Goal: Task Accomplishment & Management: Manage account settings

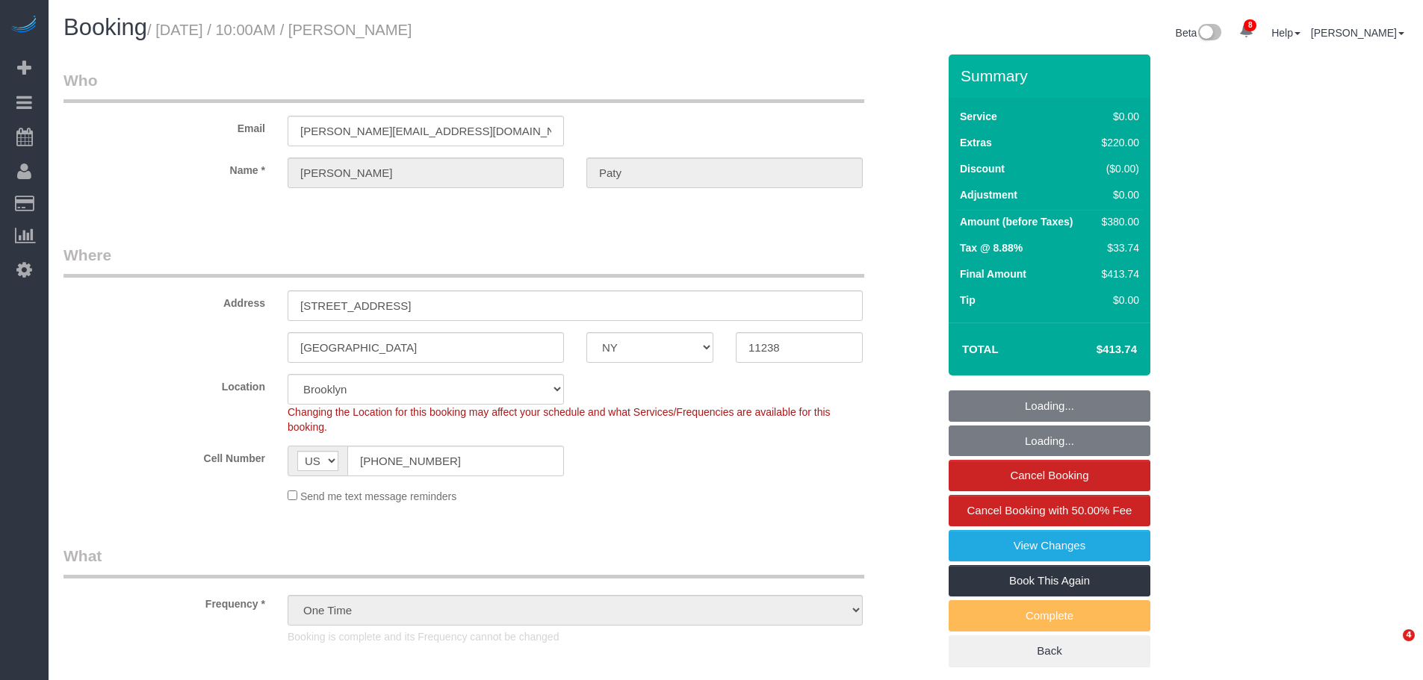
select select "NY"
select select "string:stripe-pm_1PtyvG4VGloSiKo7BLZDAN62"
select select "1"
select select "object:822"
select select "spot1"
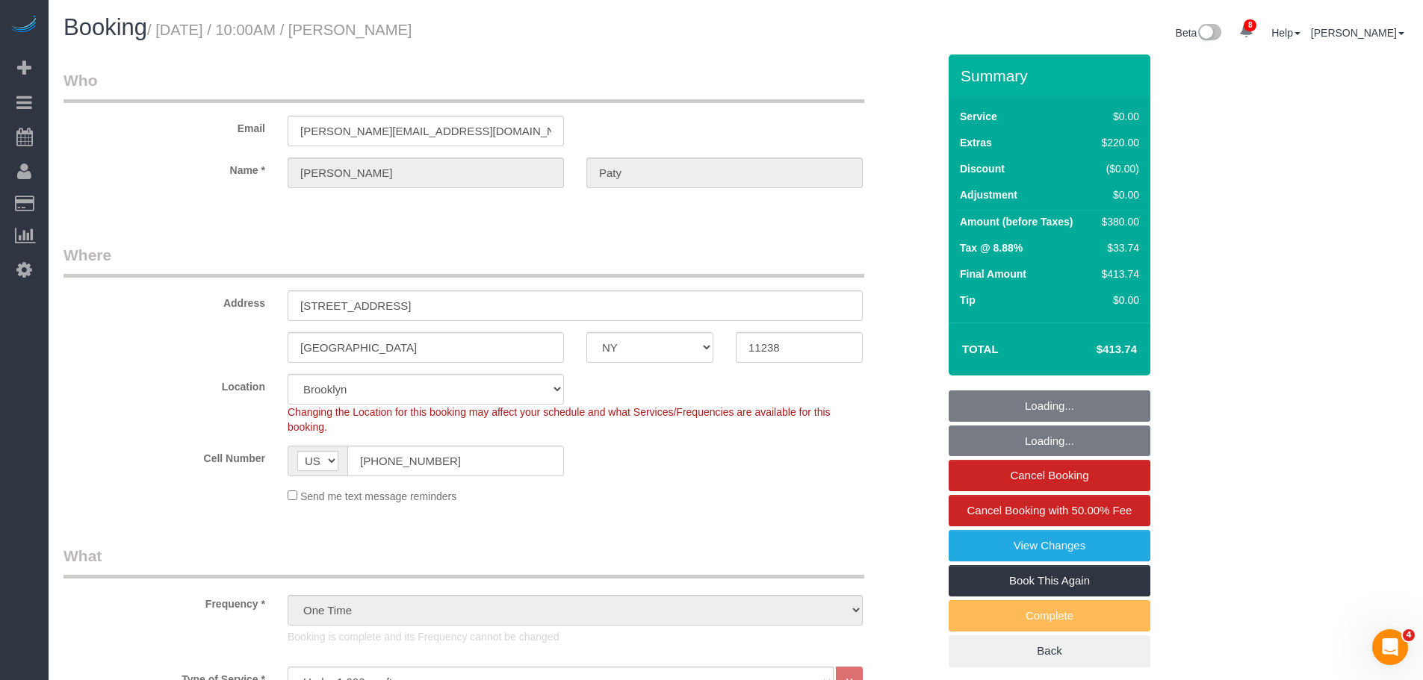
select select "number:89"
select select "number:90"
select select "number:15"
select select "number:5"
select select "1"
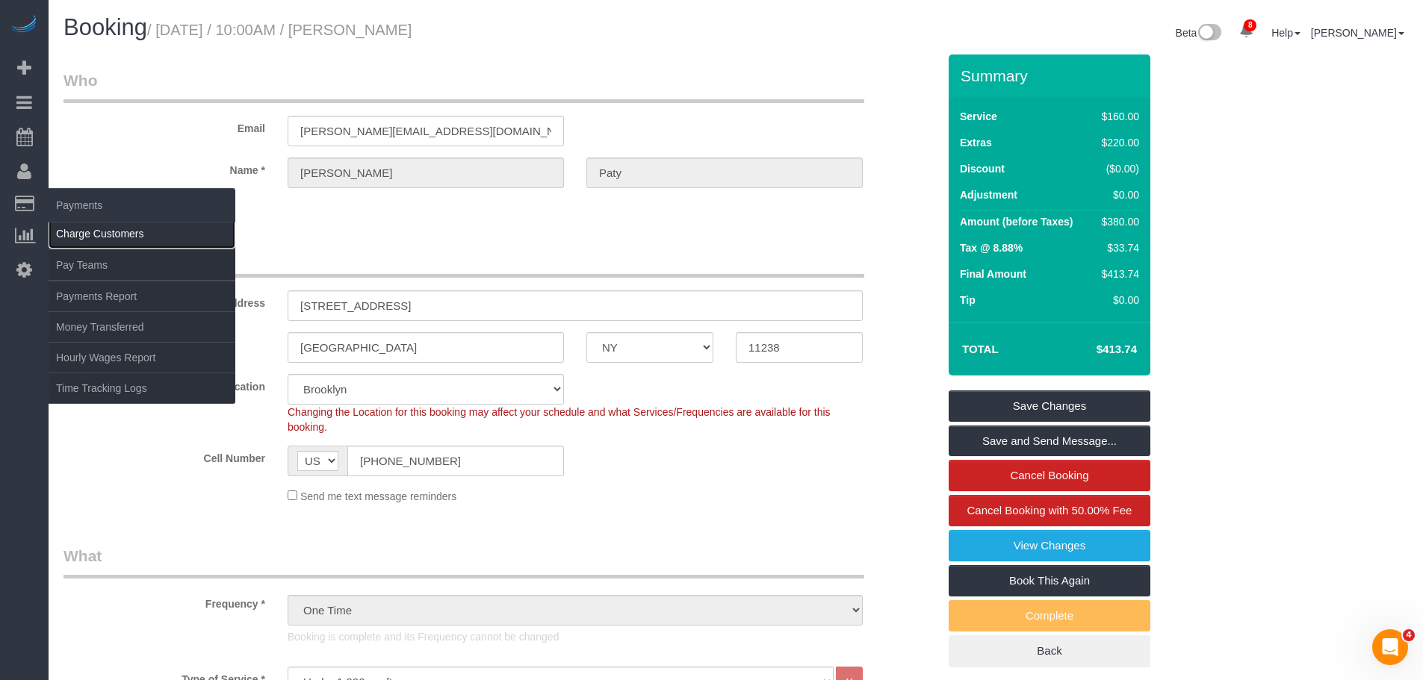
click at [99, 230] on link "Charge Customers" at bounding box center [142, 234] width 187 height 30
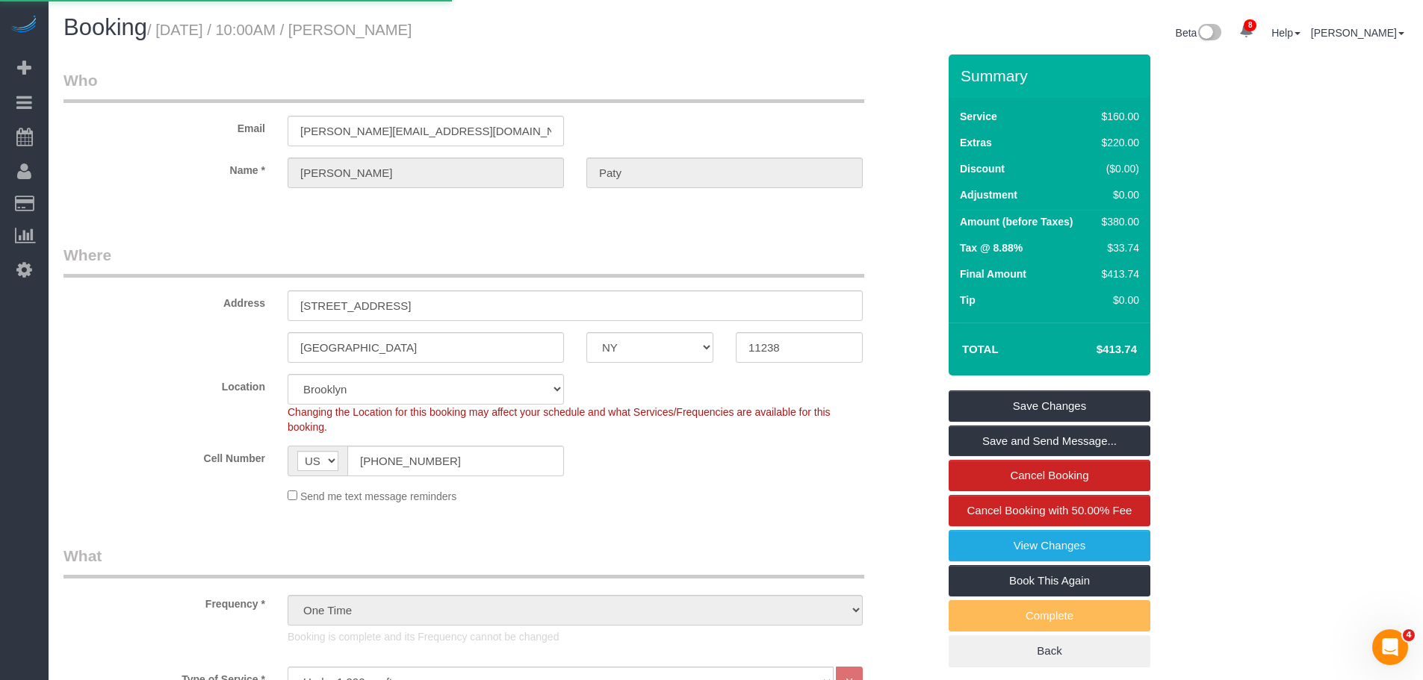
select select
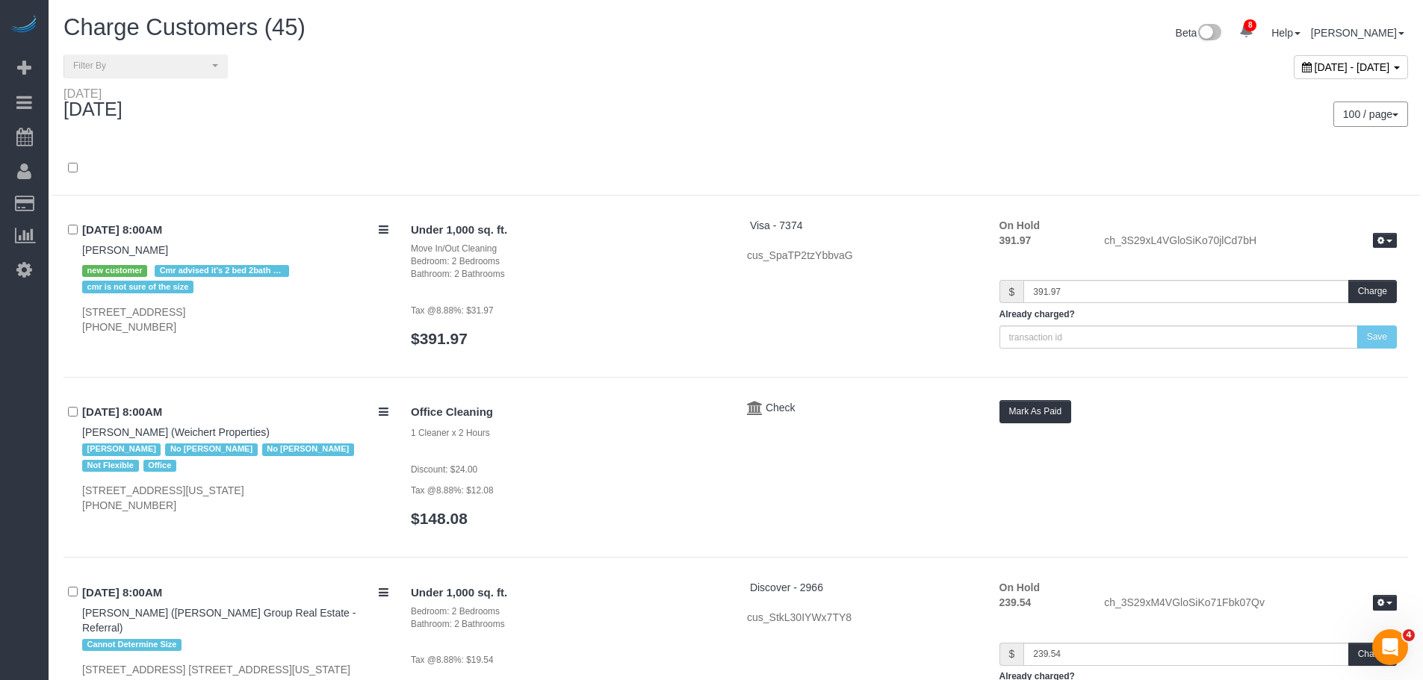
scroll to position [623, 0]
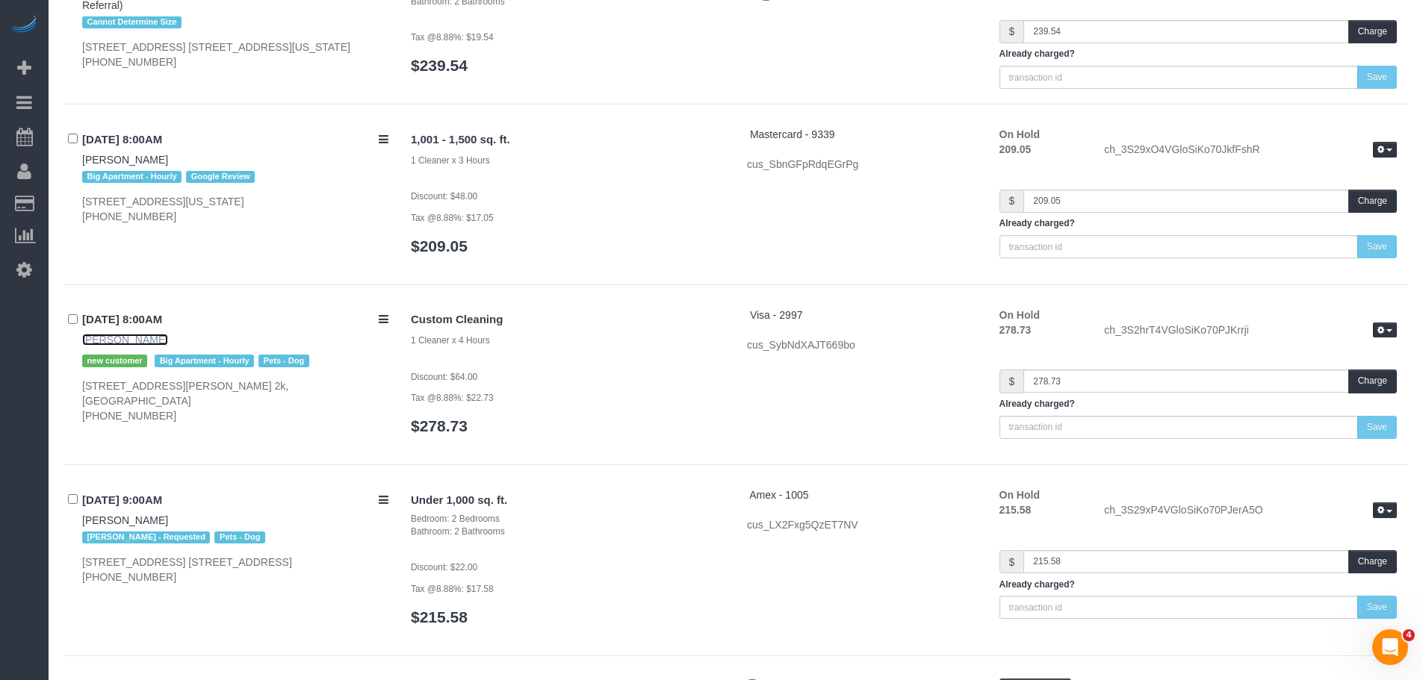
drag, startPoint x: 127, startPoint y: 339, endPoint x: 358, endPoint y: 298, distance: 234.4
click at [128, 339] on link "[PERSON_NAME]" at bounding box center [125, 340] width 86 height 12
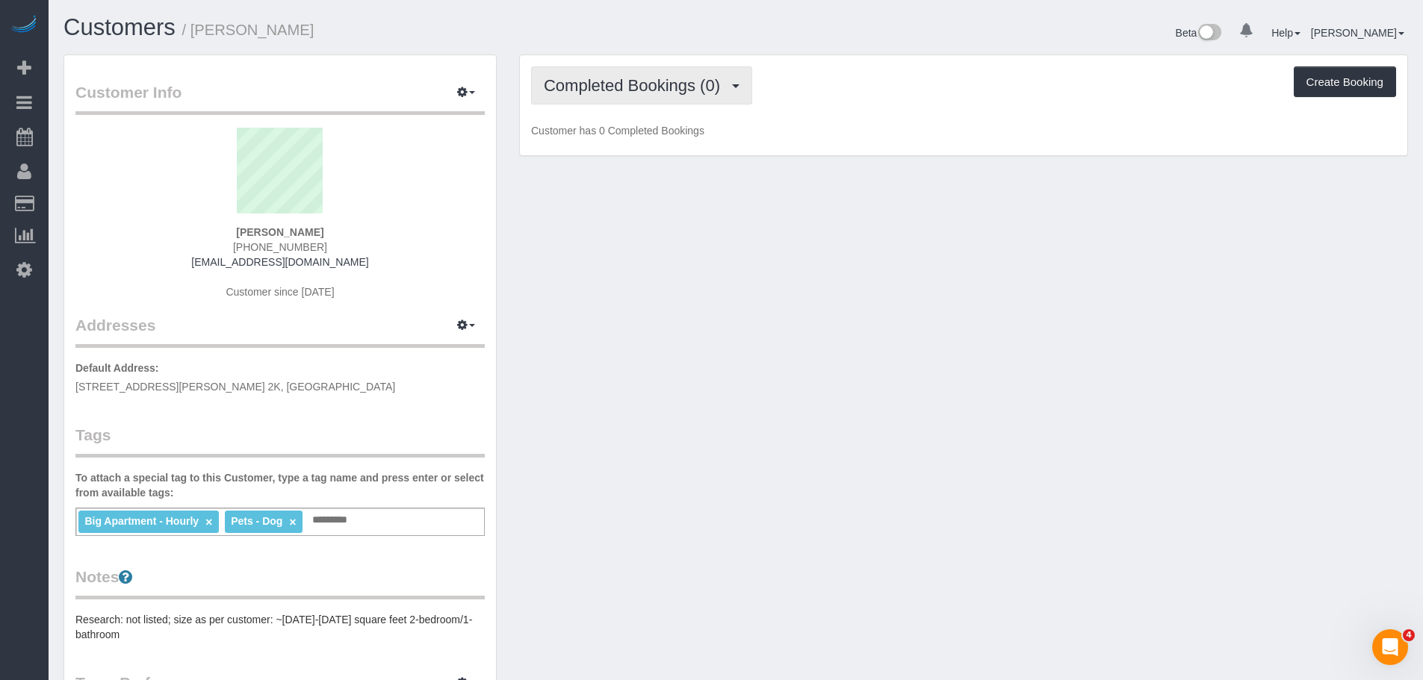
click at [670, 87] on span "Completed Bookings (0)" at bounding box center [636, 85] width 184 height 19
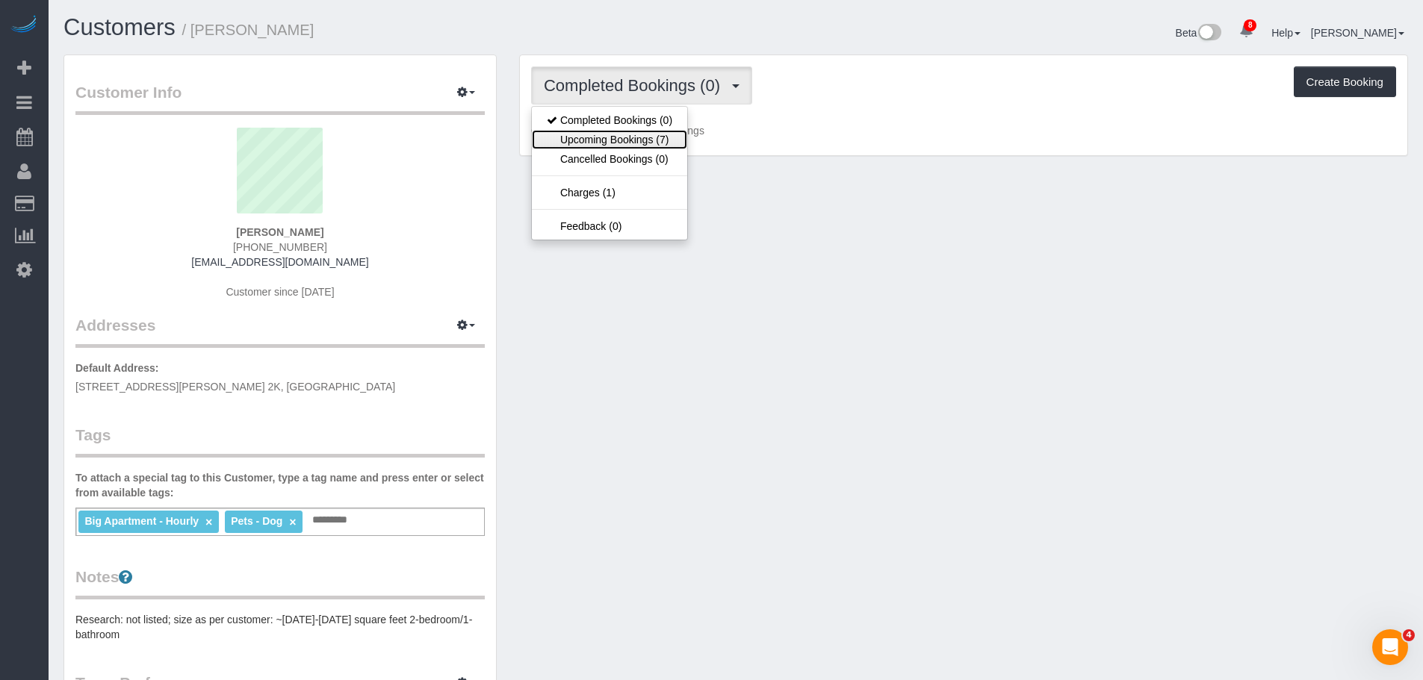
click at [646, 142] on link "Upcoming Bookings (7)" at bounding box center [609, 139] width 155 height 19
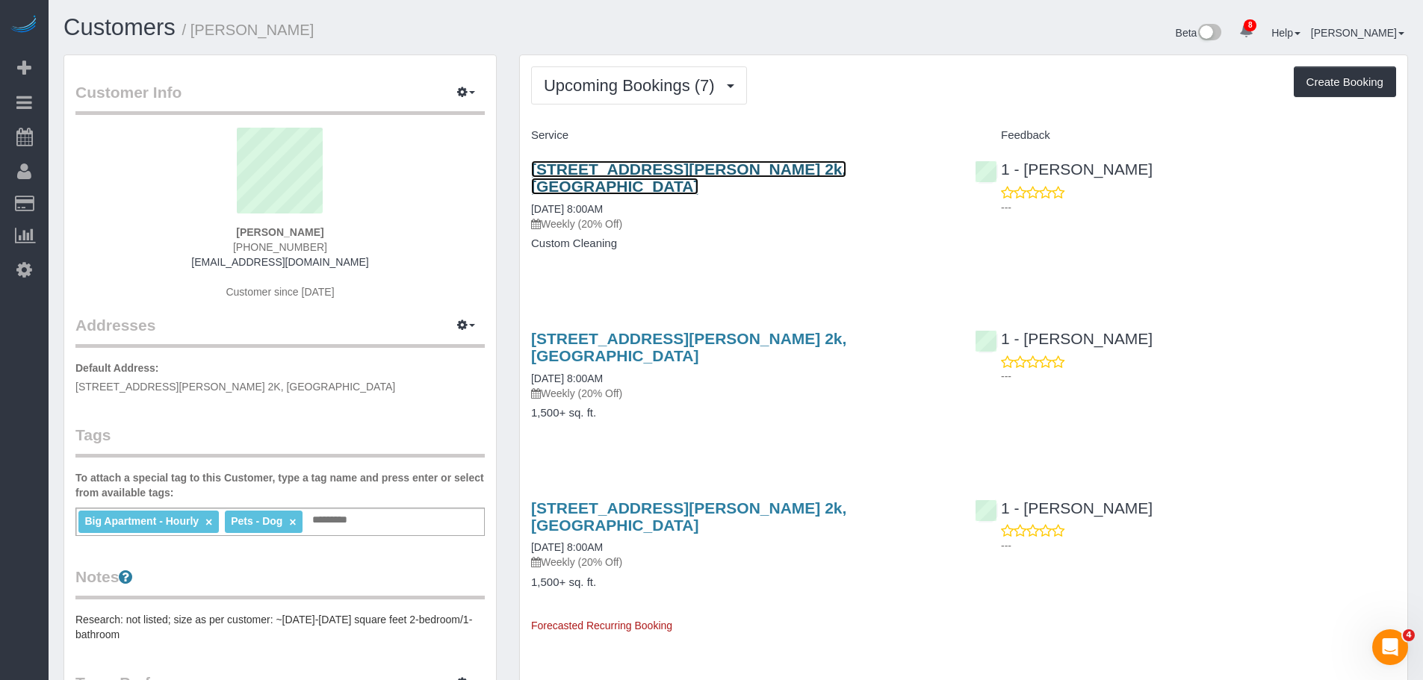
click at [771, 167] on link "[STREET_ADDRESS][PERSON_NAME] 2k, [GEOGRAPHIC_DATA]" at bounding box center [688, 178] width 315 height 34
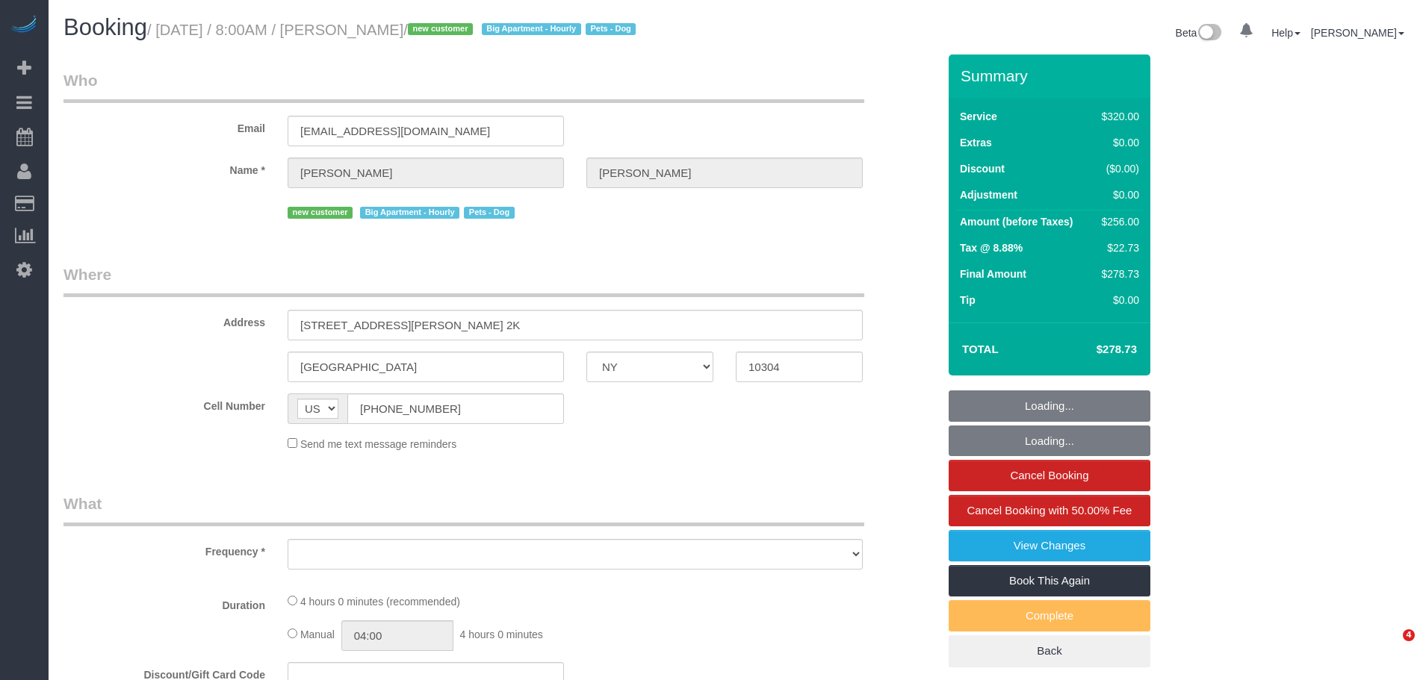
select select "NY"
select select "object:680"
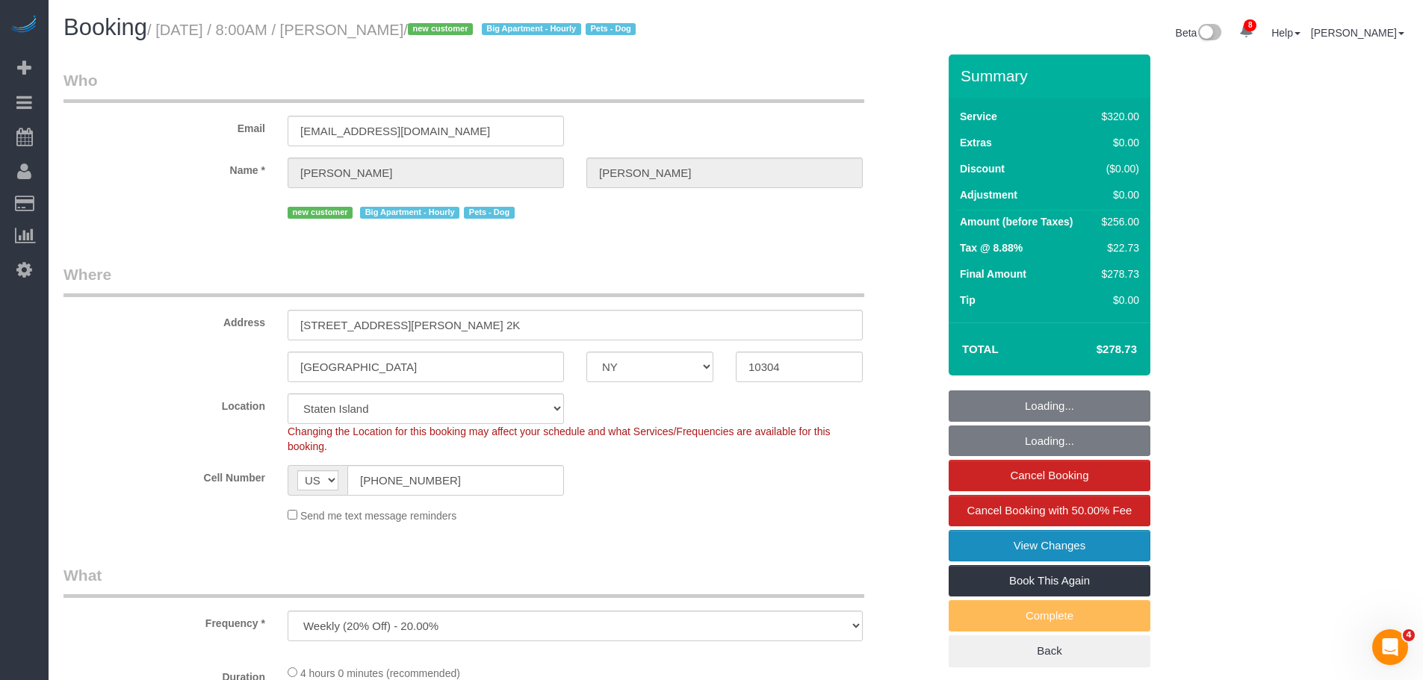
select select "string:stripe-pm_1S2eAF4VGloSiKo7vkQGNOUN"
select select "object:710"
click at [1095, 548] on link "View Changes" at bounding box center [1050, 545] width 202 height 31
select select "240"
select select "spot1"
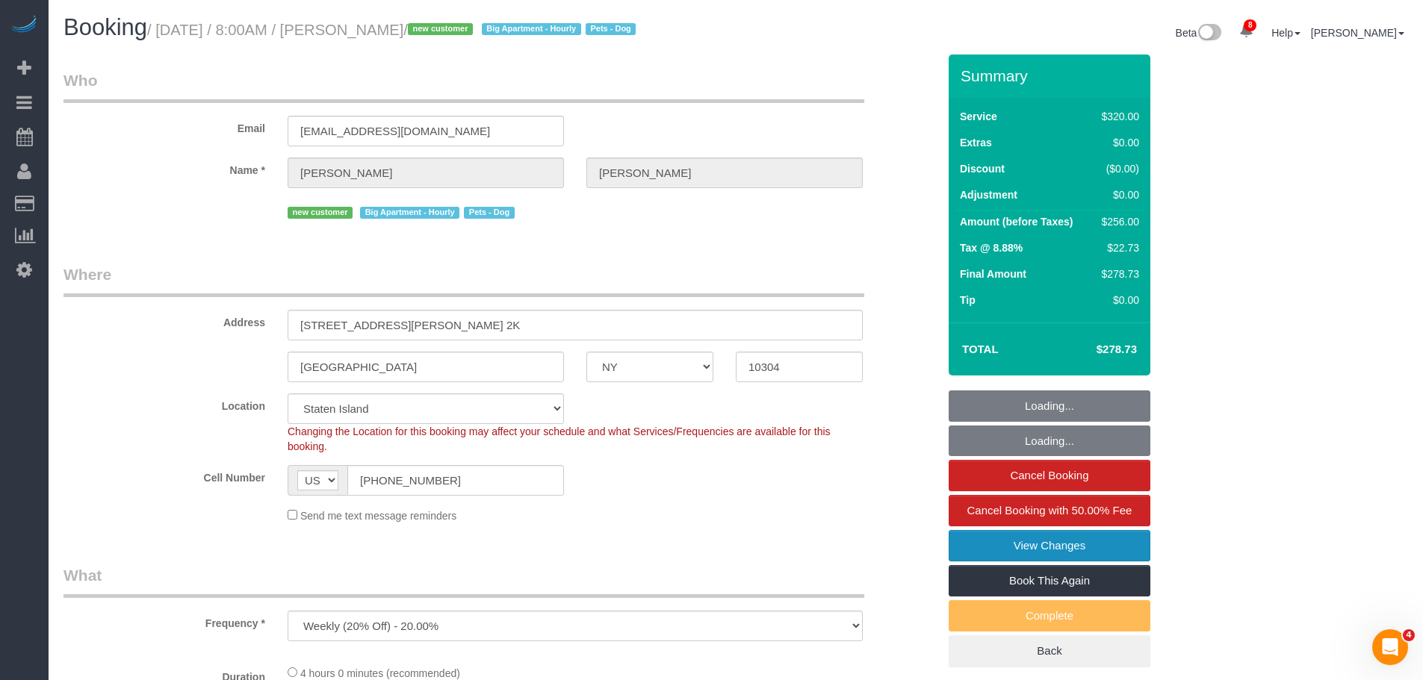
select select "number:56"
select select "number:79"
select select "number:13"
select select "number:5"
